Goal: Task Accomplishment & Management: Use online tool/utility

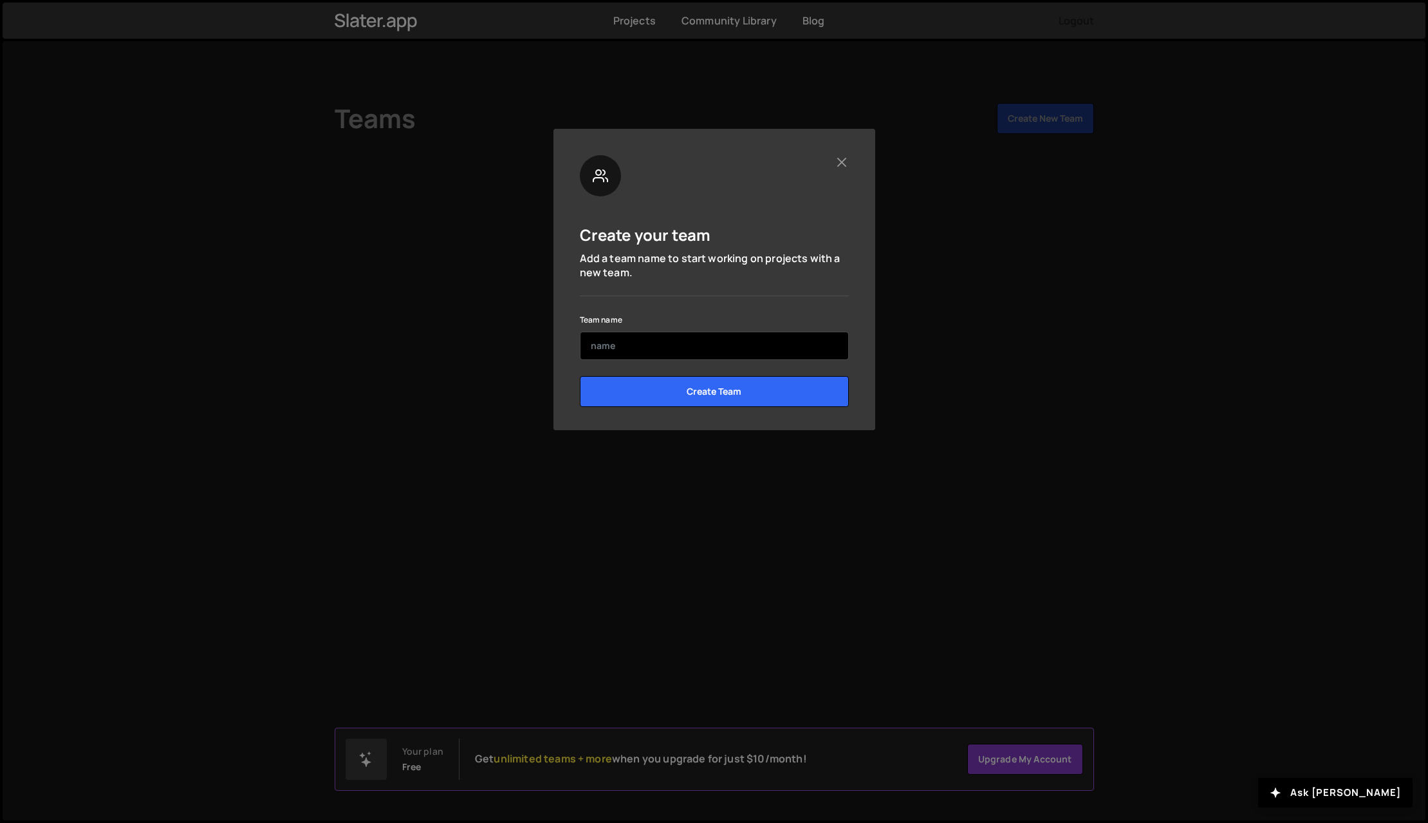
click at [758, 348] on input "text" at bounding box center [714, 345] width 269 height 28
type input "ㄙ"
type input "[PERSON_NAME]"
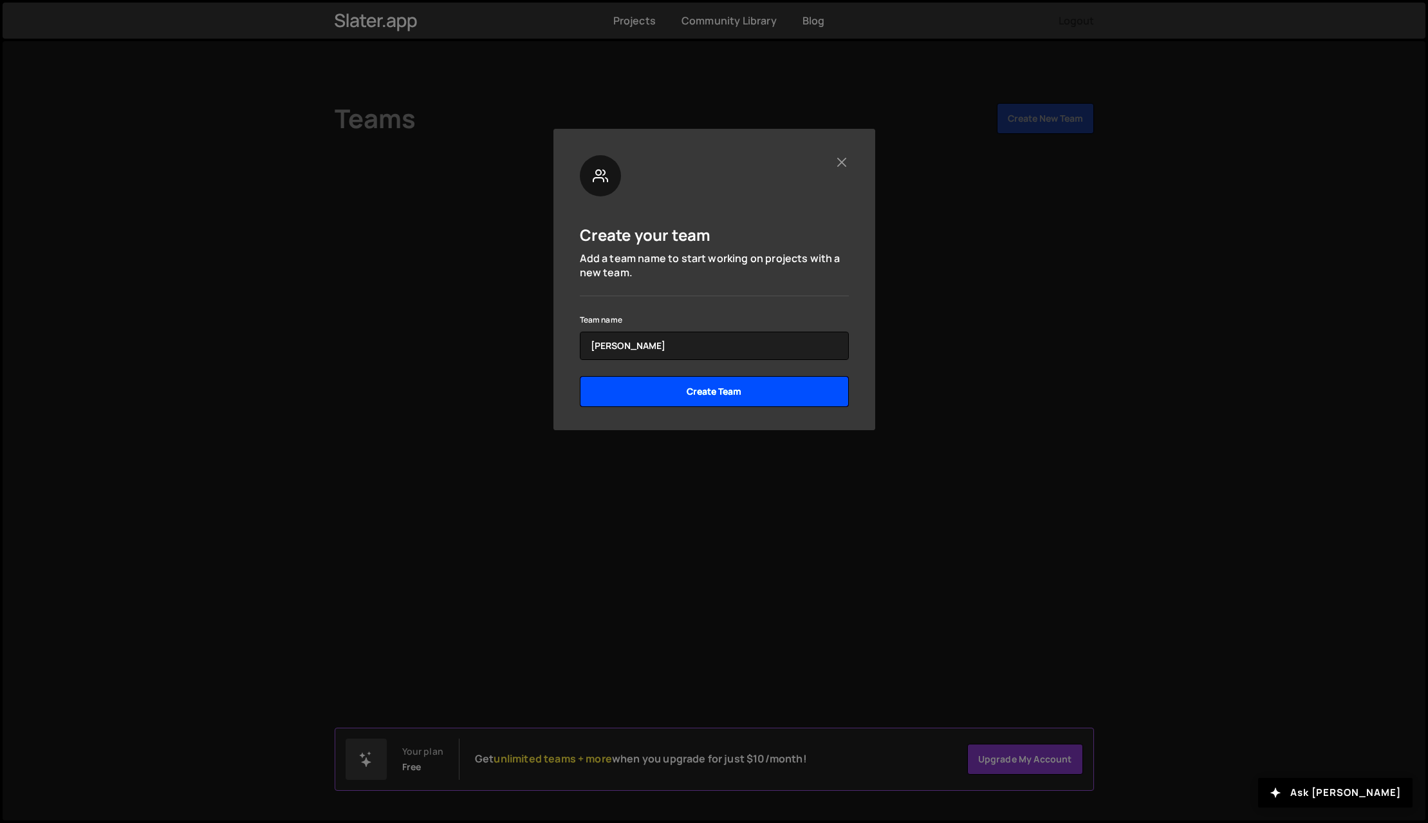
click at [751, 389] on input "Create Team" at bounding box center [714, 391] width 269 height 31
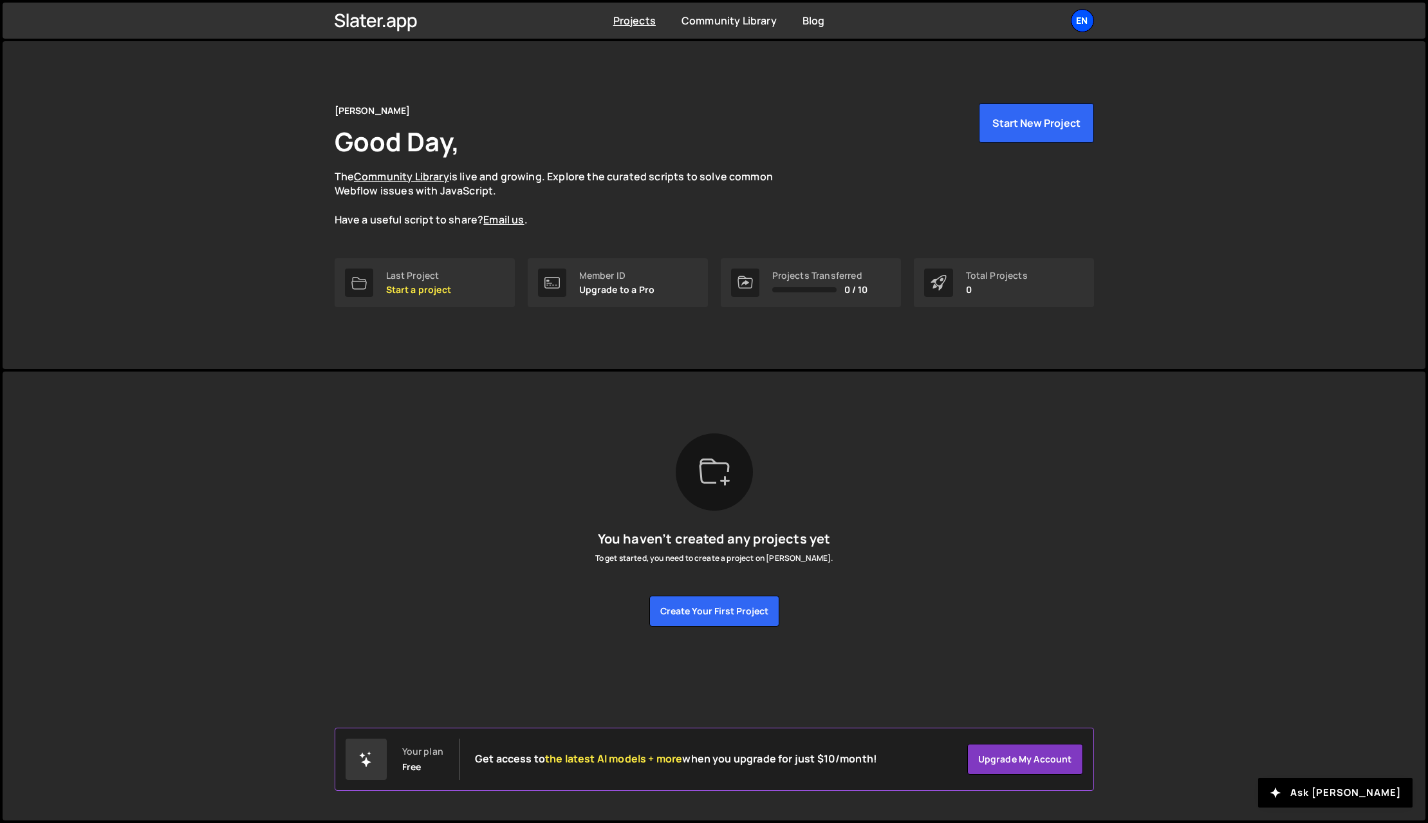
click at [1079, 20] on div "en" at bounding box center [1082, 20] width 23 height 23
click at [1261, 177] on div "[PERSON_NAME] Good Day, The Community Library is live and growing. Explore the …" at bounding box center [714, 205] width 1423 height 328
